Goal: Information Seeking & Learning: Learn about a topic

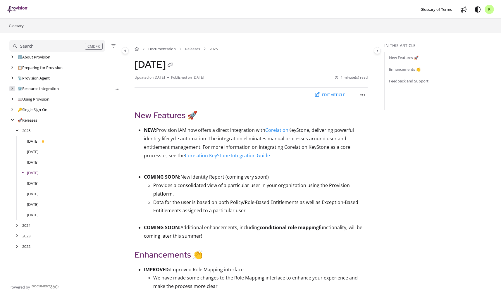
click at [13, 88] on icon "arrow" at bounding box center [12, 89] width 2 height 4
click at [17, 108] on div "arrow" at bounding box center [17, 110] width 6 height 6
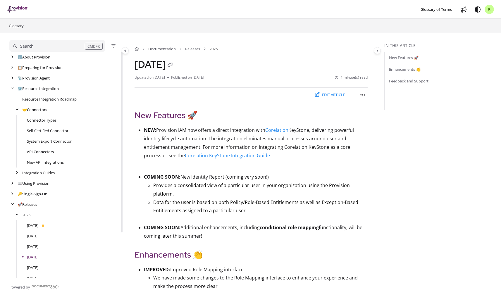
click at [44, 152] on link "API Connectors" at bounding box center [40, 152] width 27 height 6
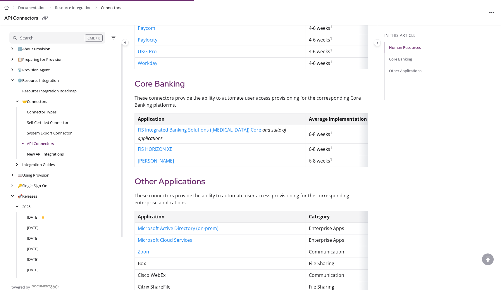
click at [38, 154] on link "New API Integrations" at bounding box center [45, 154] width 37 height 6
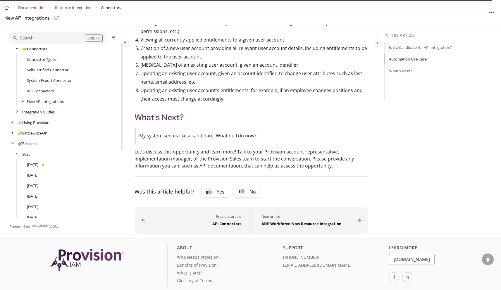
scroll to position [397, 0]
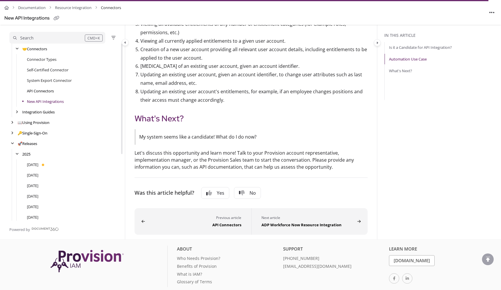
click at [30, 90] on link "API Connectors" at bounding box center [40, 91] width 27 height 6
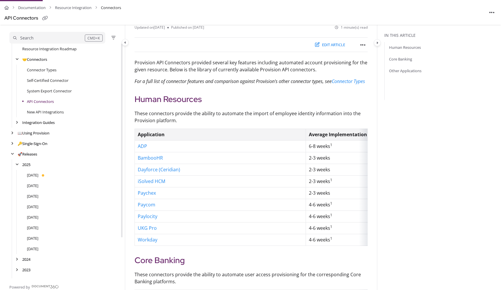
scroll to position [103, 0]
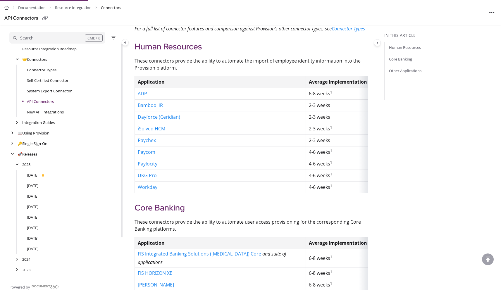
click at [61, 91] on link "System Export Connector" at bounding box center [49, 91] width 45 height 6
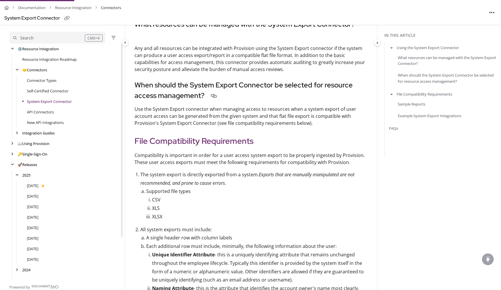
scroll to position [306, 0]
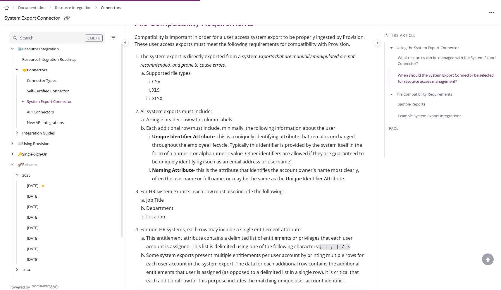
click at [45, 92] on link "Self-Certified Connector" at bounding box center [48, 91] width 42 height 6
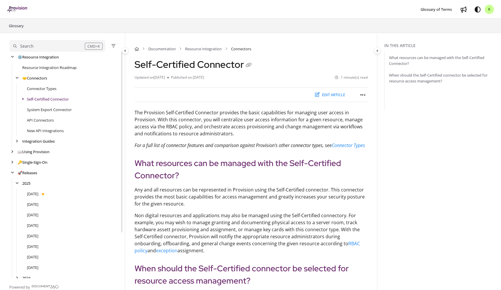
scroll to position [21, 0]
click at [44, 97] on link "Connector Types" at bounding box center [42, 99] width 30 height 6
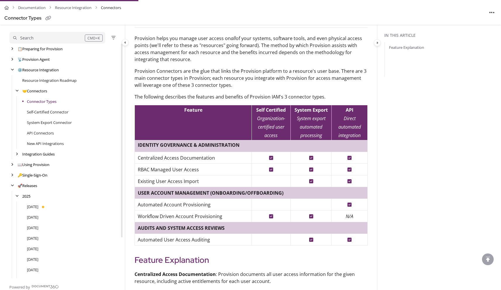
scroll to position [155, 0]
